Goal: Transaction & Acquisition: Obtain resource

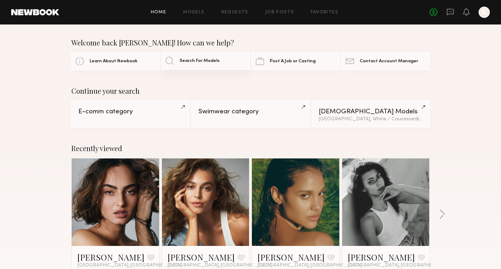
click at [190, 61] on span "Search For Models" at bounding box center [199, 61] width 40 height 5
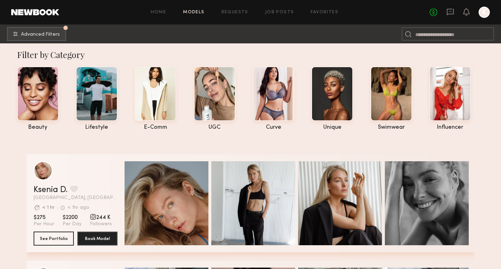
scroll to position [3, 0]
click at [101, 103] on div at bounding box center [97, 93] width 42 height 55
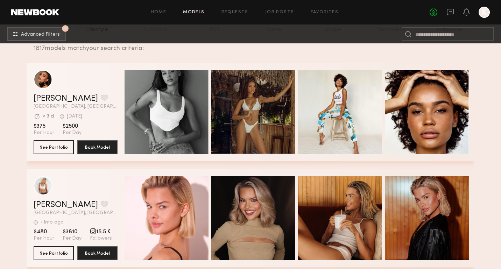
scroll to position [96, 0]
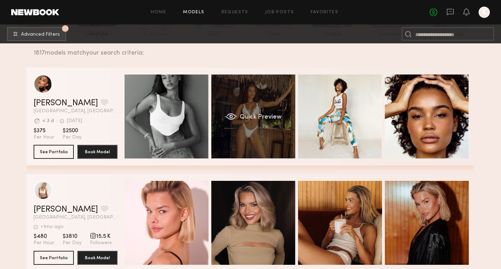
click at [234, 103] on div "Quick Preview" at bounding box center [253, 117] width 84 height 84
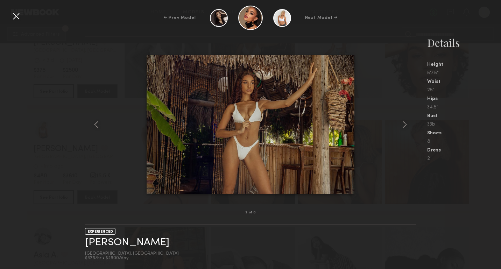
scroll to position [160, 0]
click at [255, 37] on nb-gallery-light "2 of 6" at bounding box center [250, 130] width 331 height 189
click at [410, 121] on div at bounding box center [409, 125] width 13 height 154
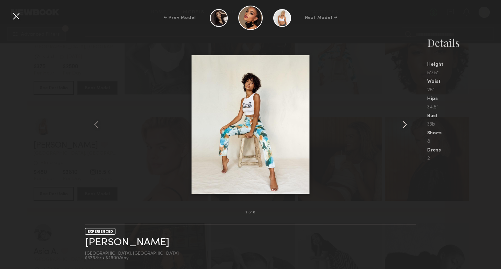
click at [406, 124] on common-icon at bounding box center [404, 124] width 11 height 11
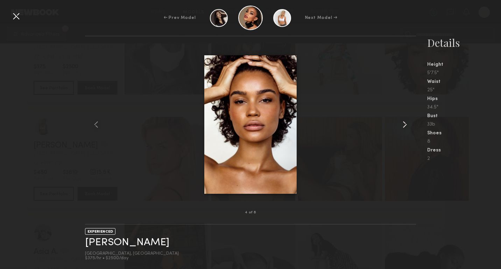
click at [406, 124] on common-icon at bounding box center [404, 124] width 11 height 11
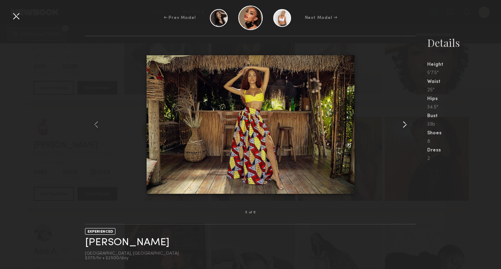
click at [406, 124] on common-icon at bounding box center [404, 124] width 11 height 11
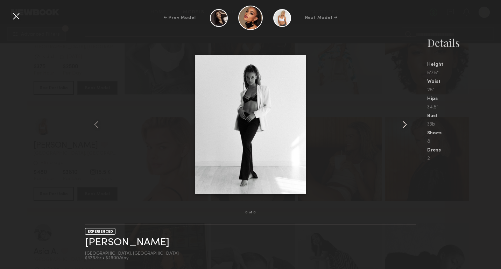
click at [406, 124] on common-icon at bounding box center [404, 124] width 11 height 11
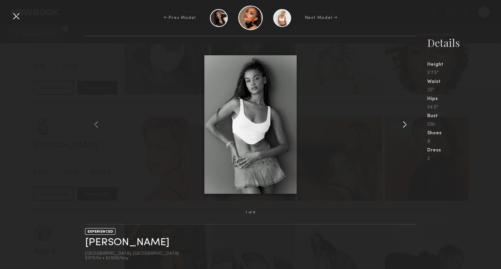
click at [406, 124] on common-icon at bounding box center [404, 124] width 11 height 11
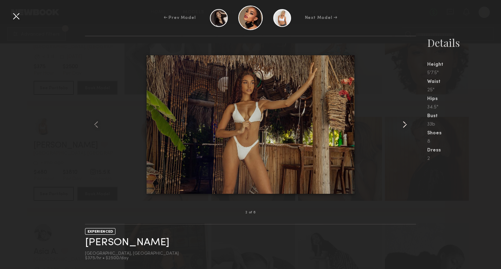
click at [406, 124] on common-icon at bounding box center [404, 124] width 11 height 11
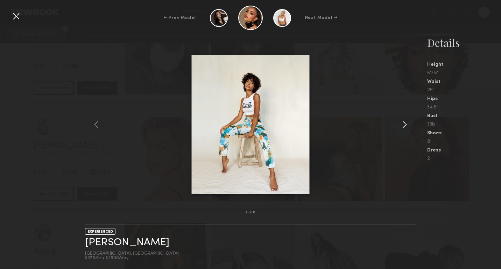
click at [406, 124] on common-icon at bounding box center [404, 124] width 11 height 11
